Goal: Check status: Check status

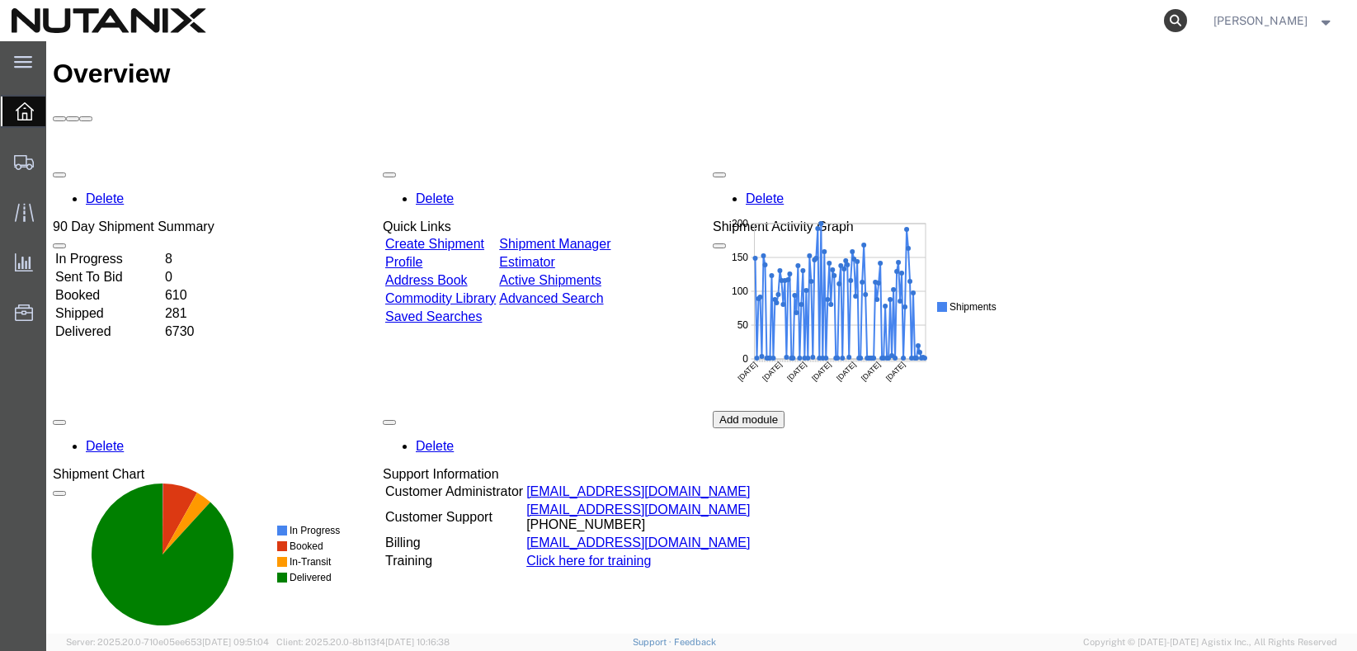
click at [1187, 19] on icon at bounding box center [1175, 20] width 23 height 23
click at [783, 19] on input "search" at bounding box center [913, 21] width 502 height 40
paste input "56986911"
type input "56986911"
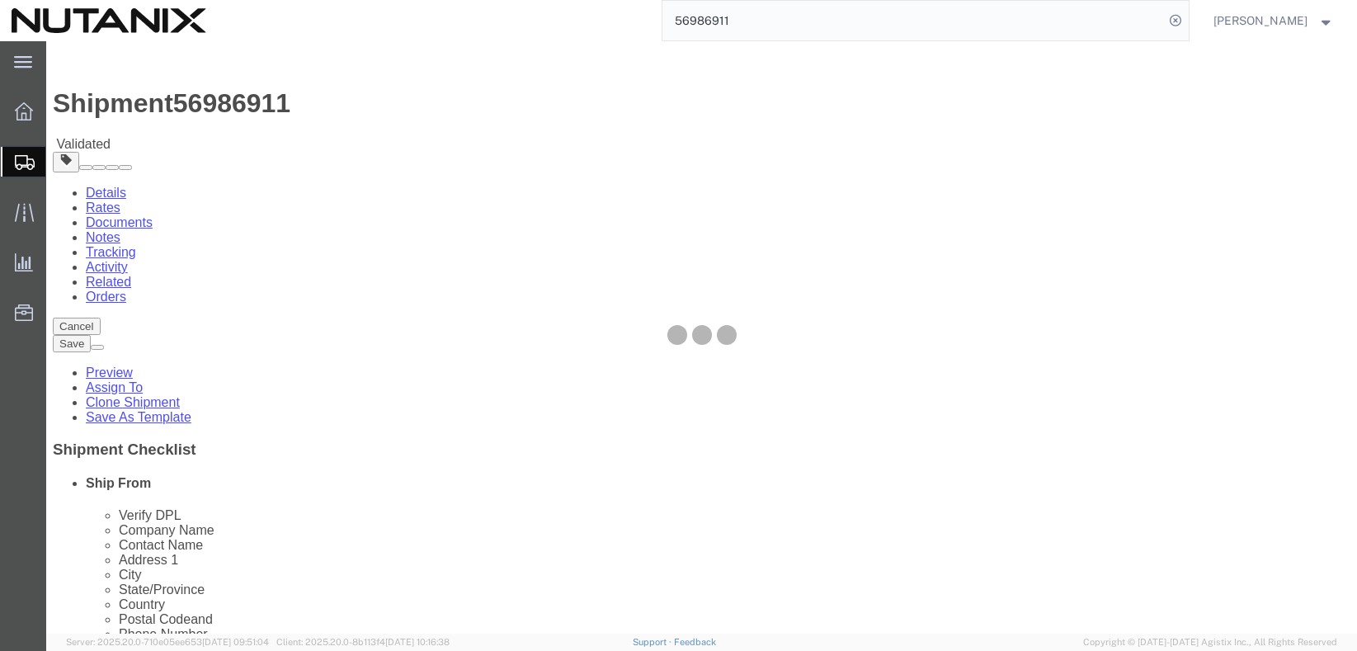
select select
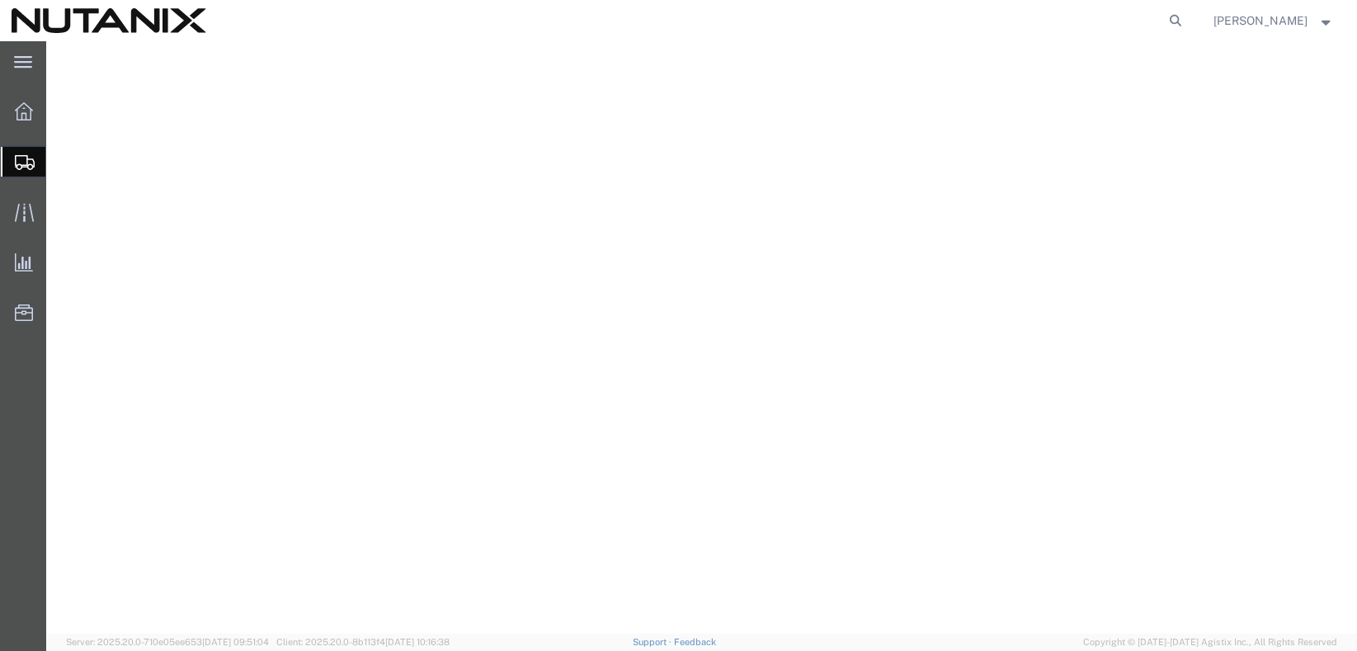
select select
